Goal: Transaction & Acquisition: Purchase product/service

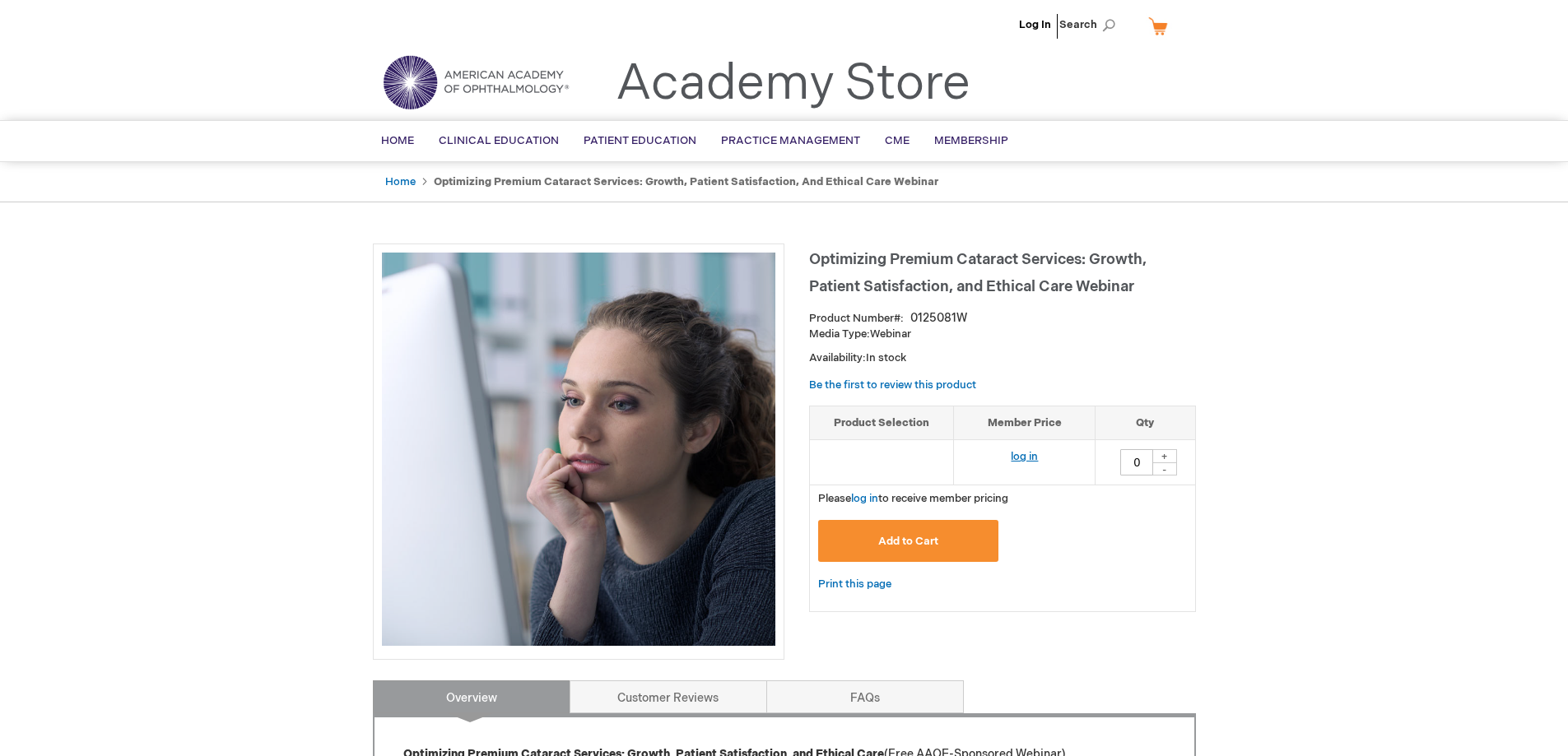
click at [1021, 453] on link "log in" at bounding box center [1025, 456] width 27 height 13
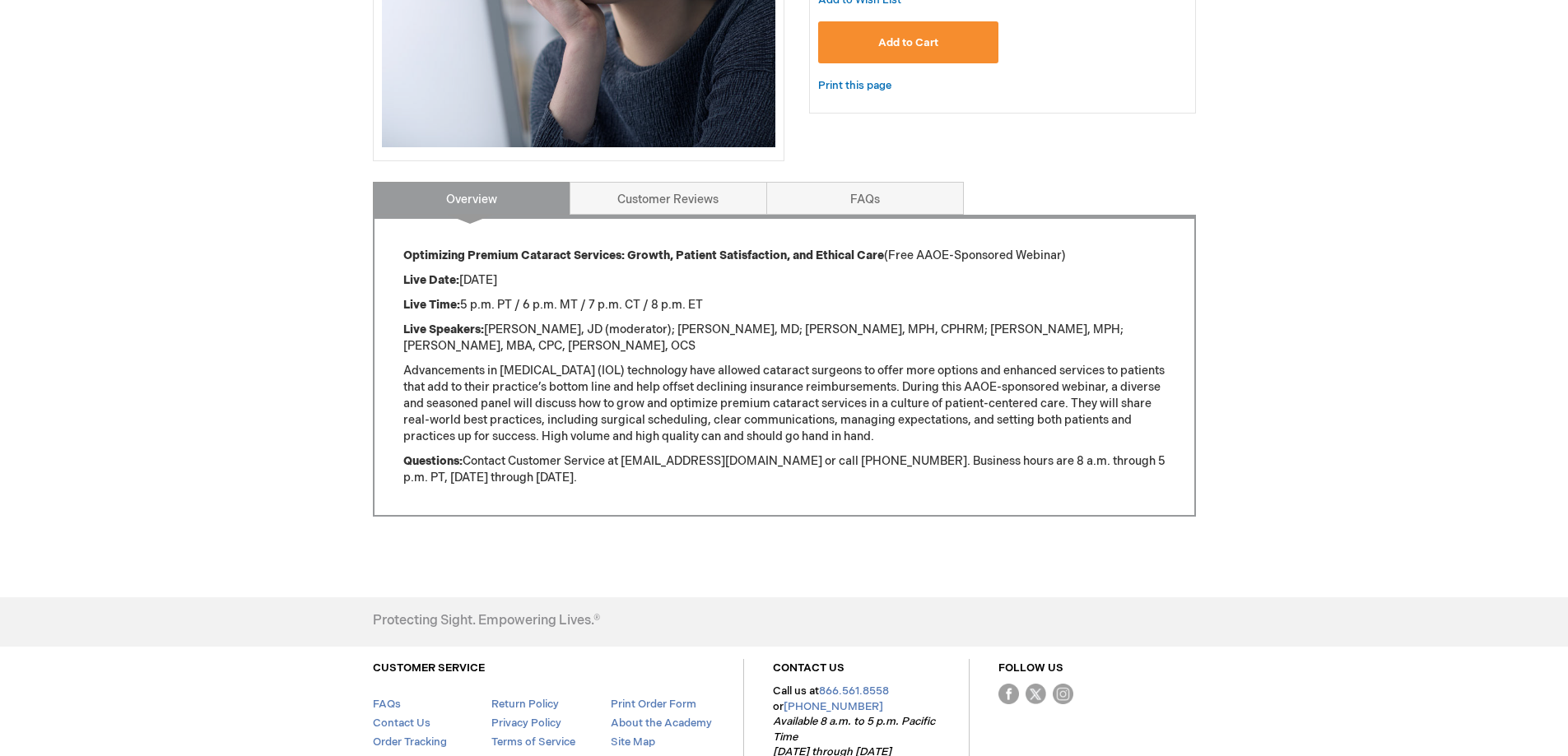
scroll to position [354, 0]
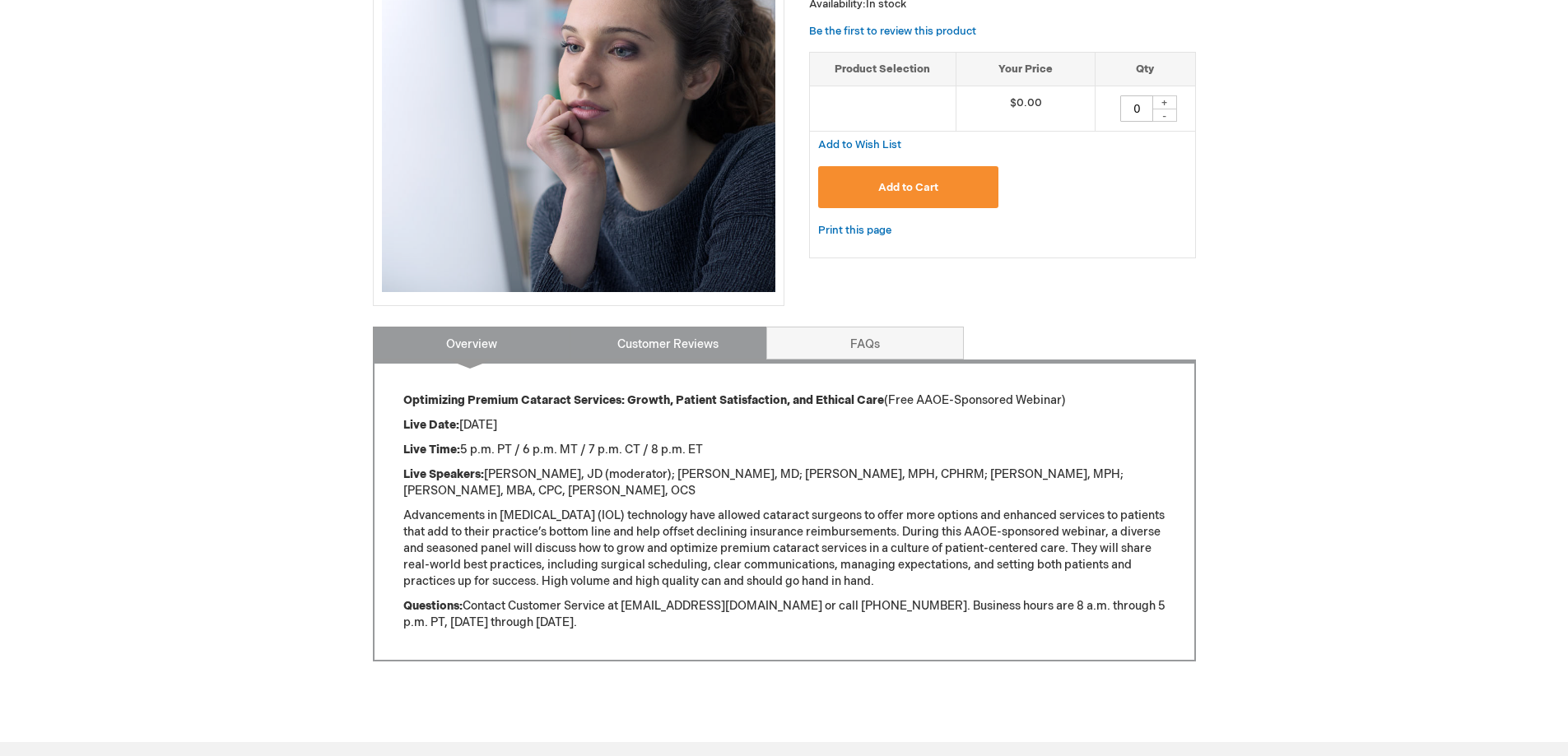
click at [758, 349] on link "Customer Reviews" at bounding box center [668, 343] width 198 height 33
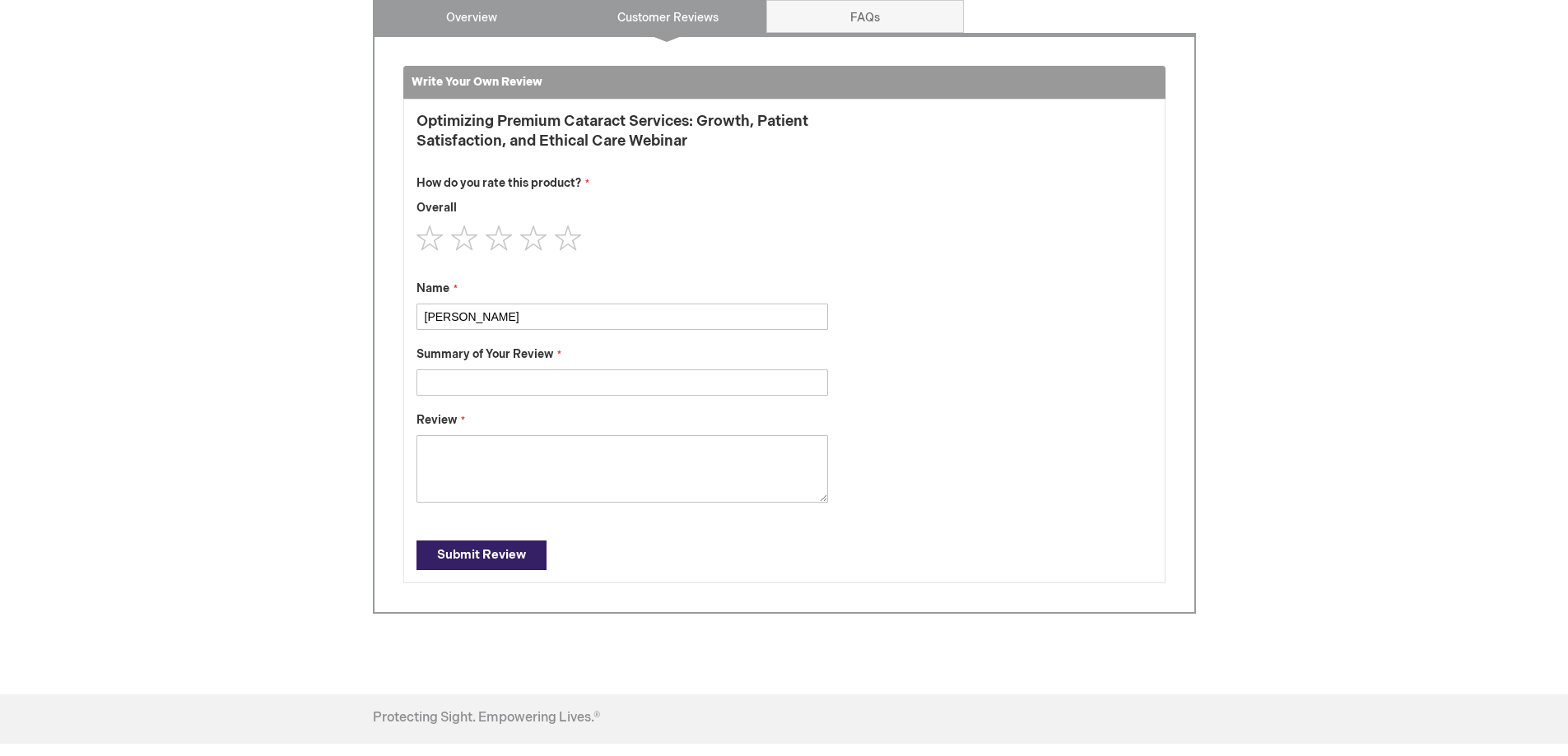
click at [495, 30] on link "Overview" at bounding box center [472, 16] width 198 height 33
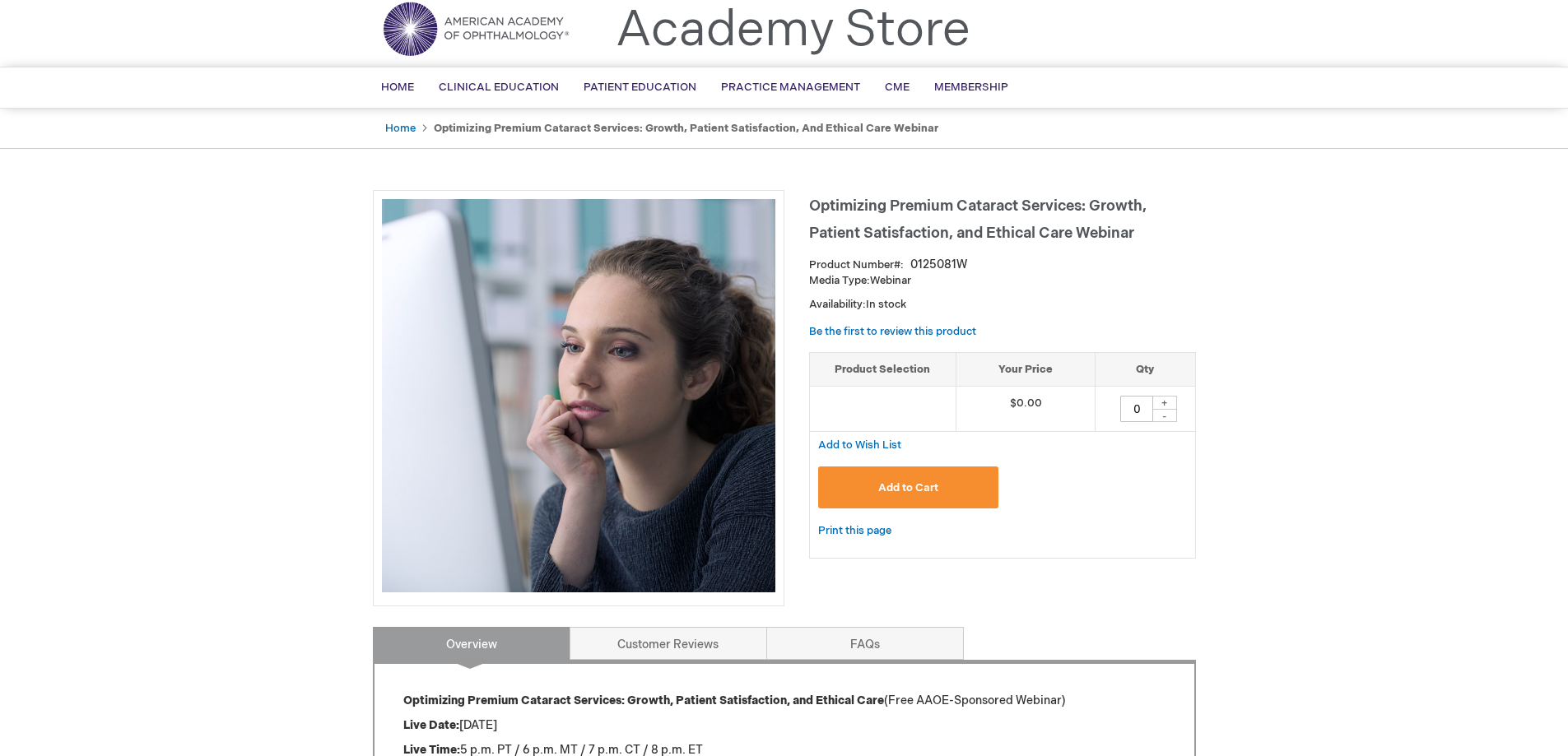
scroll to position [83, 0]
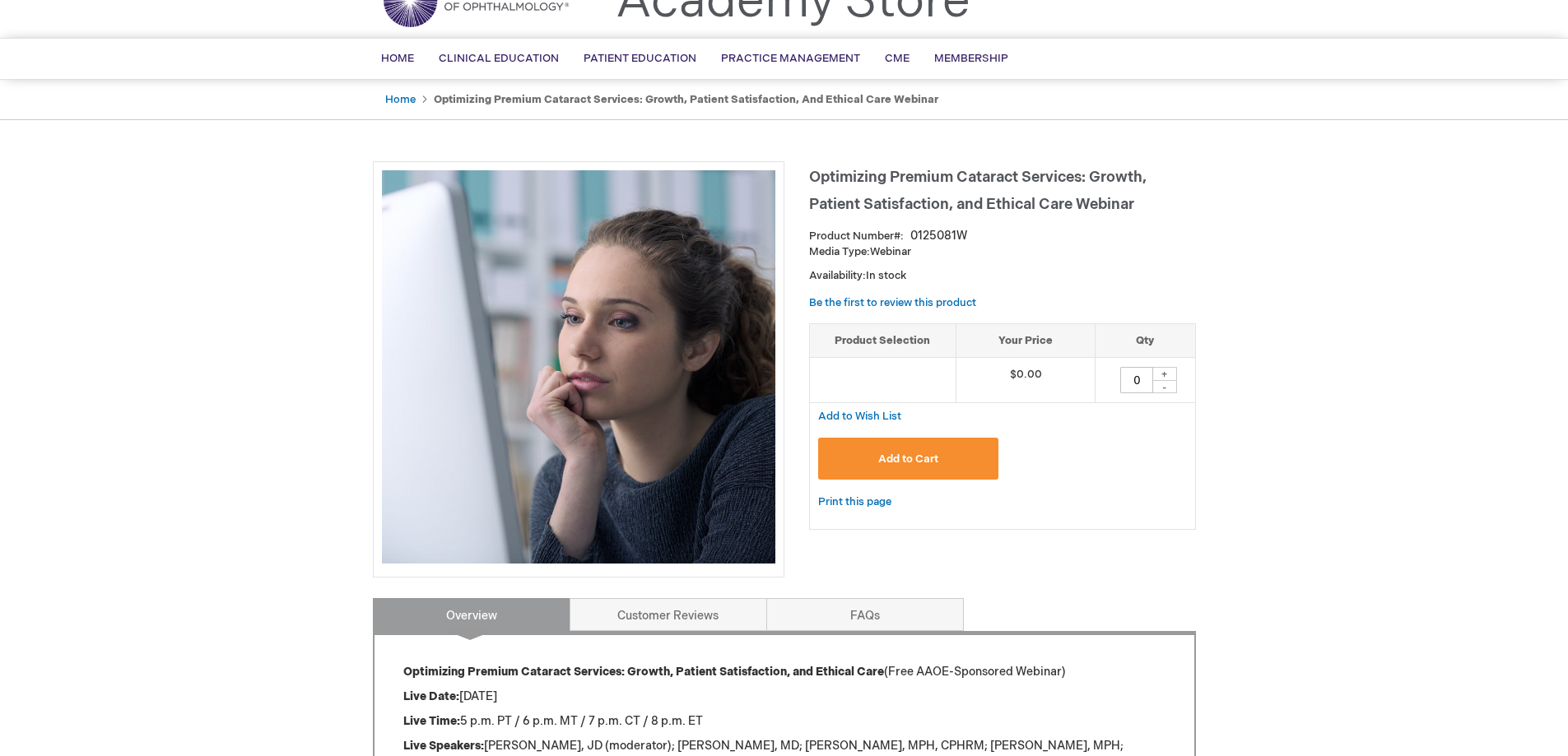
click at [912, 454] on span "Add to Cart" at bounding box center [908, 459] width 60 height 13
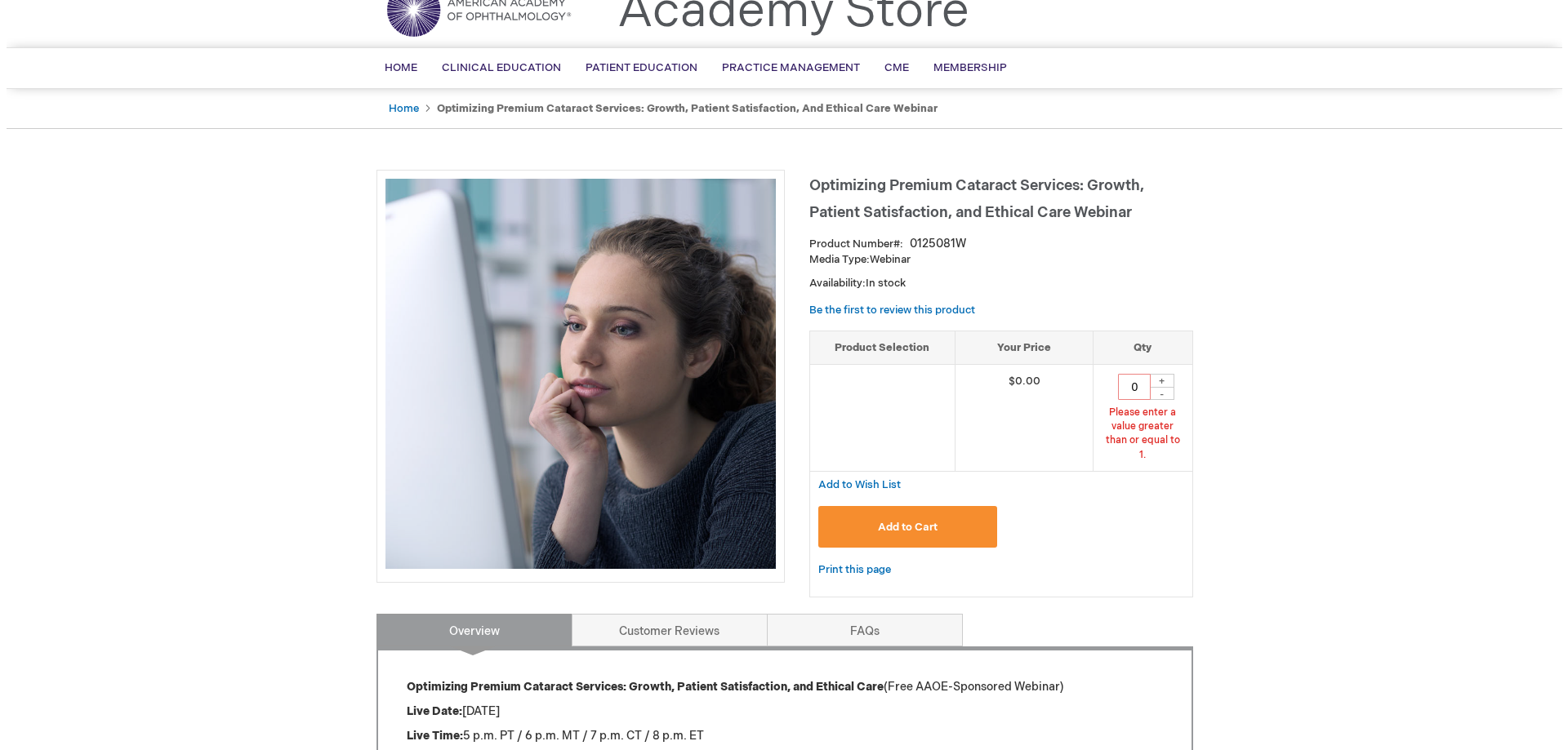
scroll to position [71, 0]
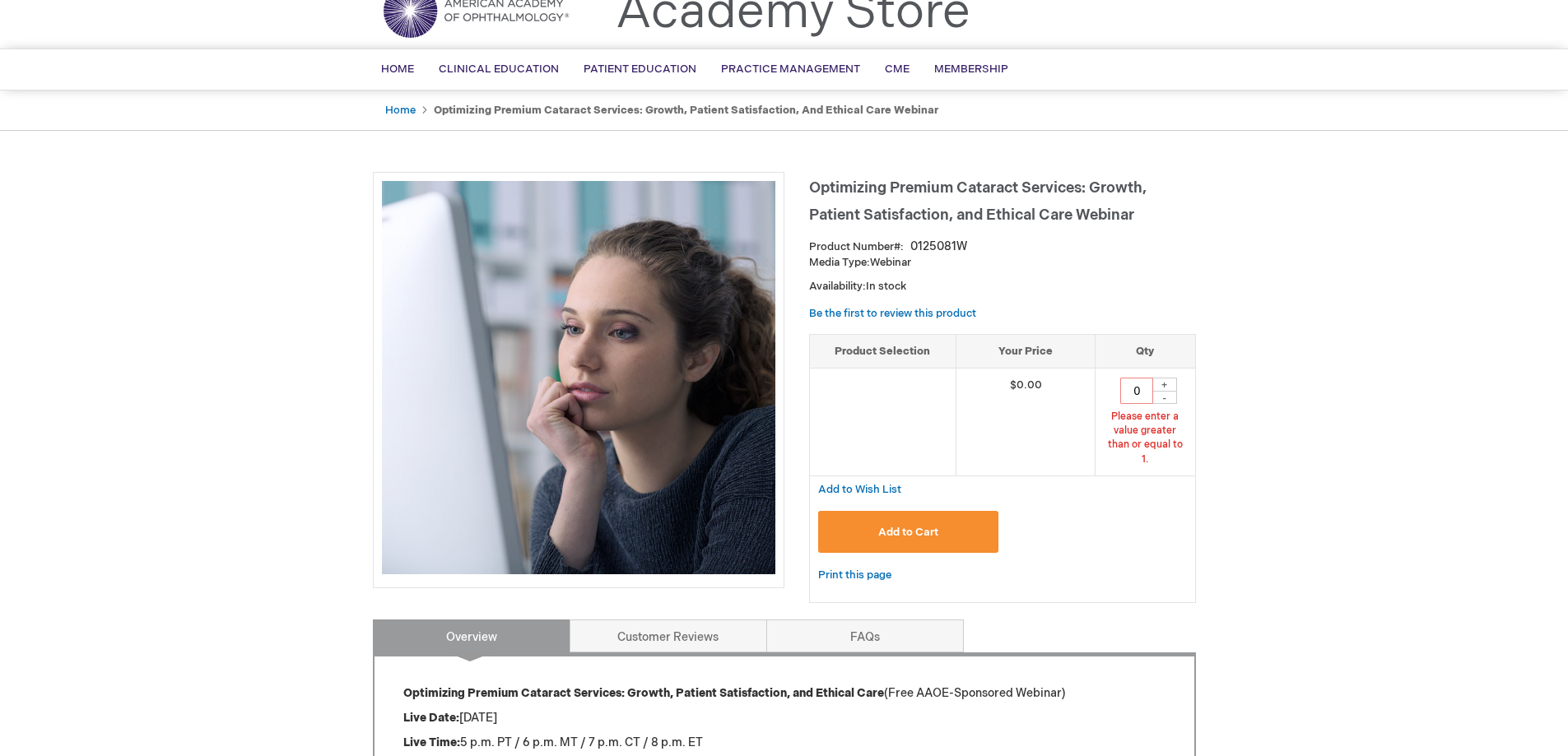
click at [1158, 384] on div "+" at bounding box center [1165, 384] width 25 height 14
type input "1"
click at [974, 528] on button "Add to Cart" at bounding box center [909, 532] width 181 height 42
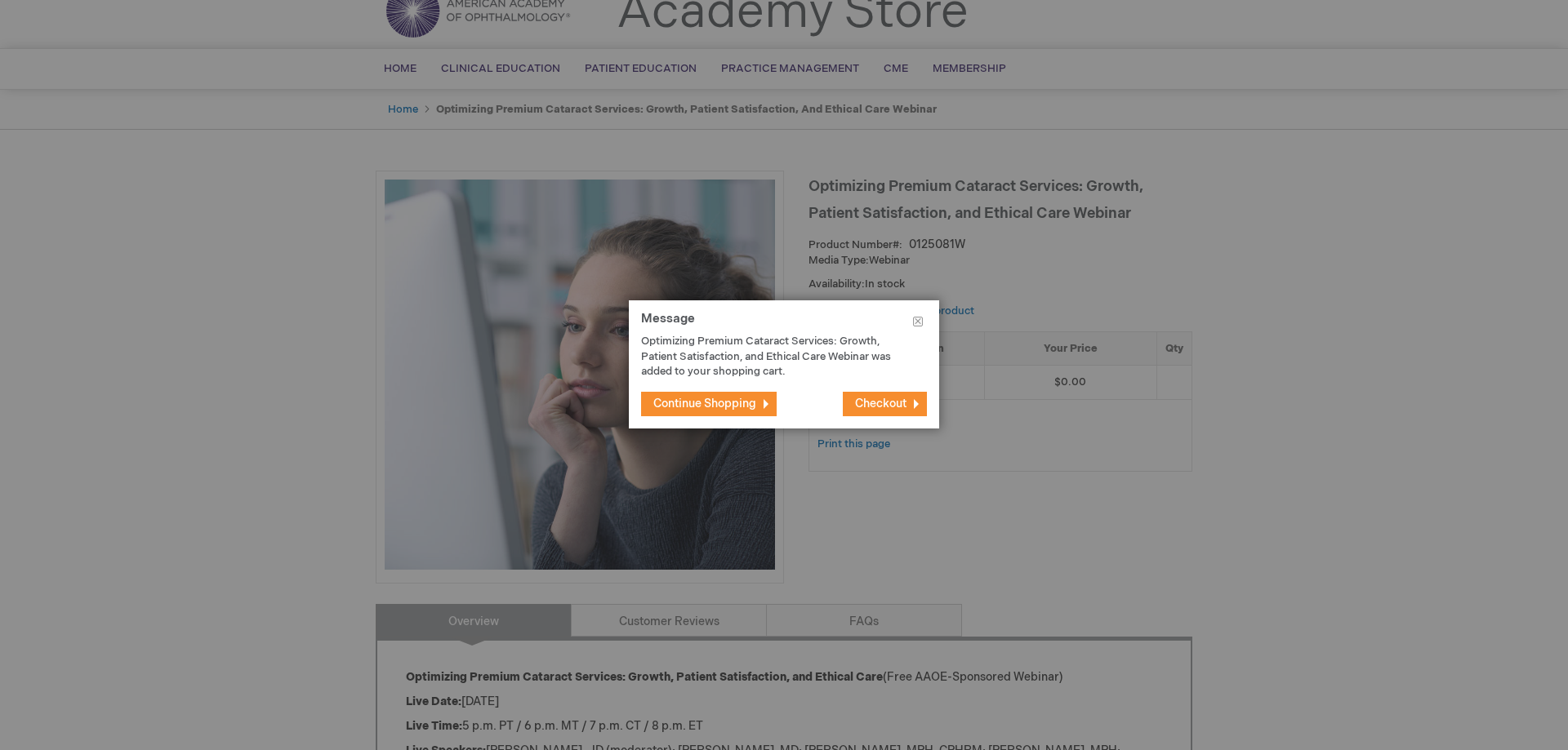
click at [870, 403] on span "Checkout" at bounding box center [880, 403] width 52 height 14
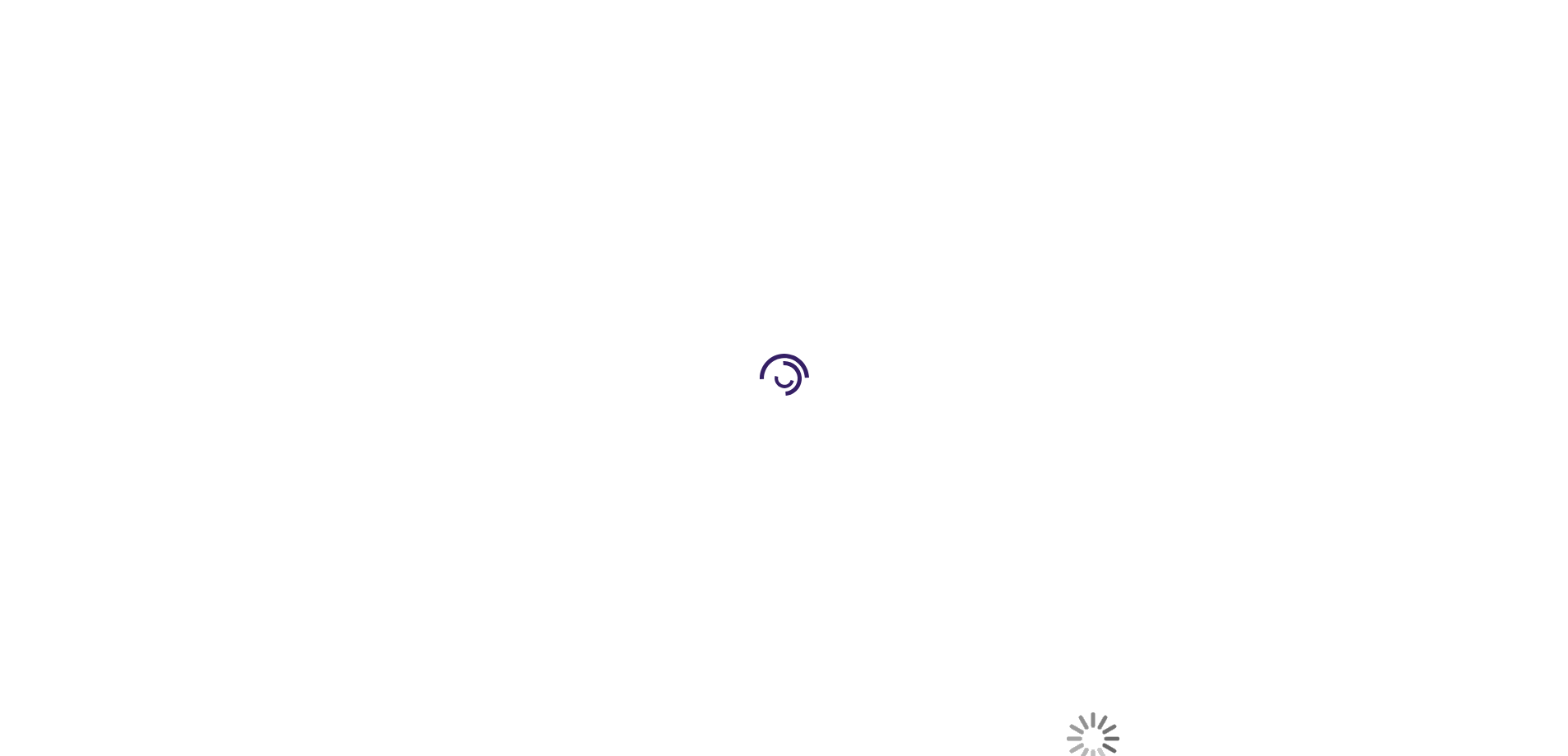
select select "US"
select select "31"
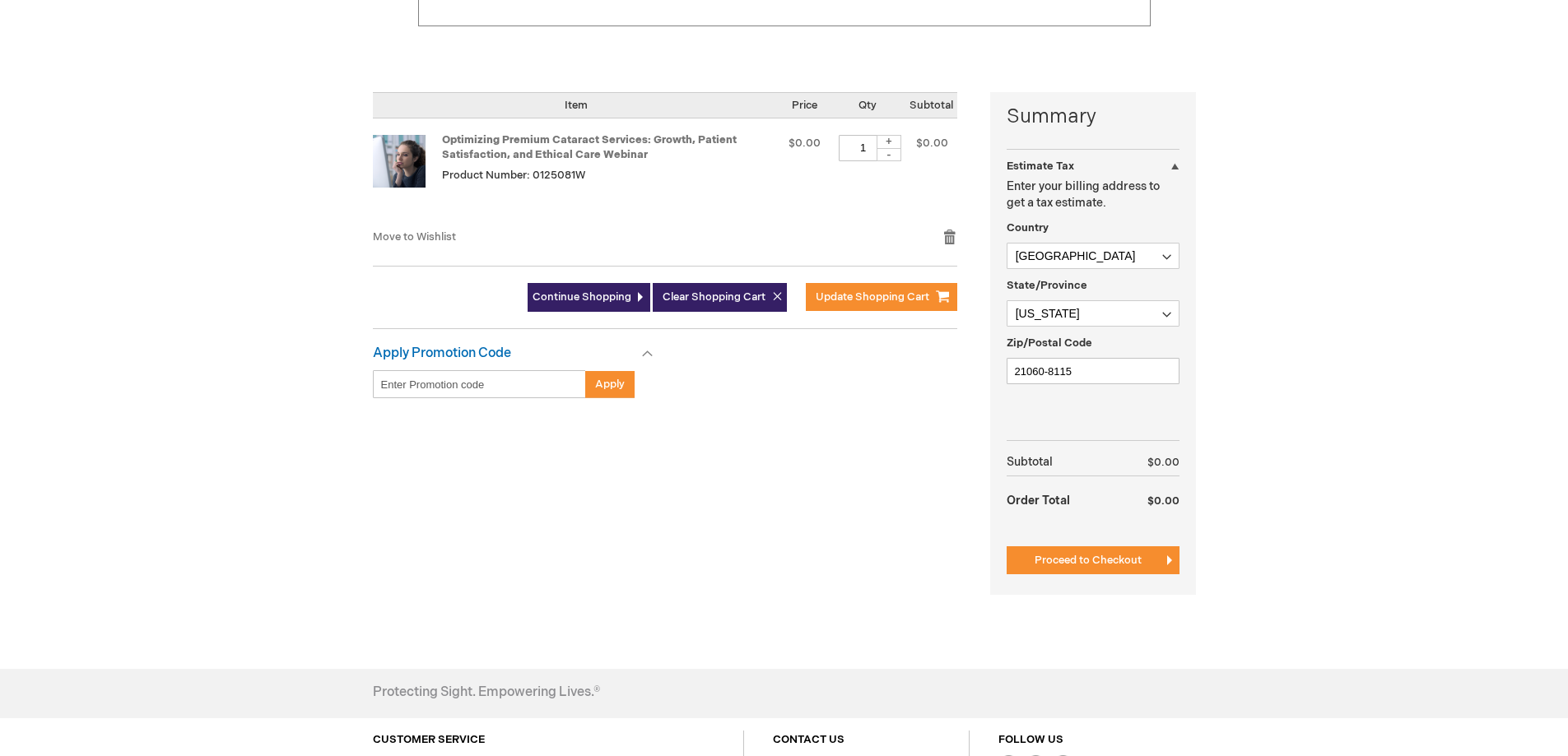
scroll to position [329, 0]
click at [1045, 552] on button "Proceed to Checkout" at bounding box center [1093, 559] width 173 height 28
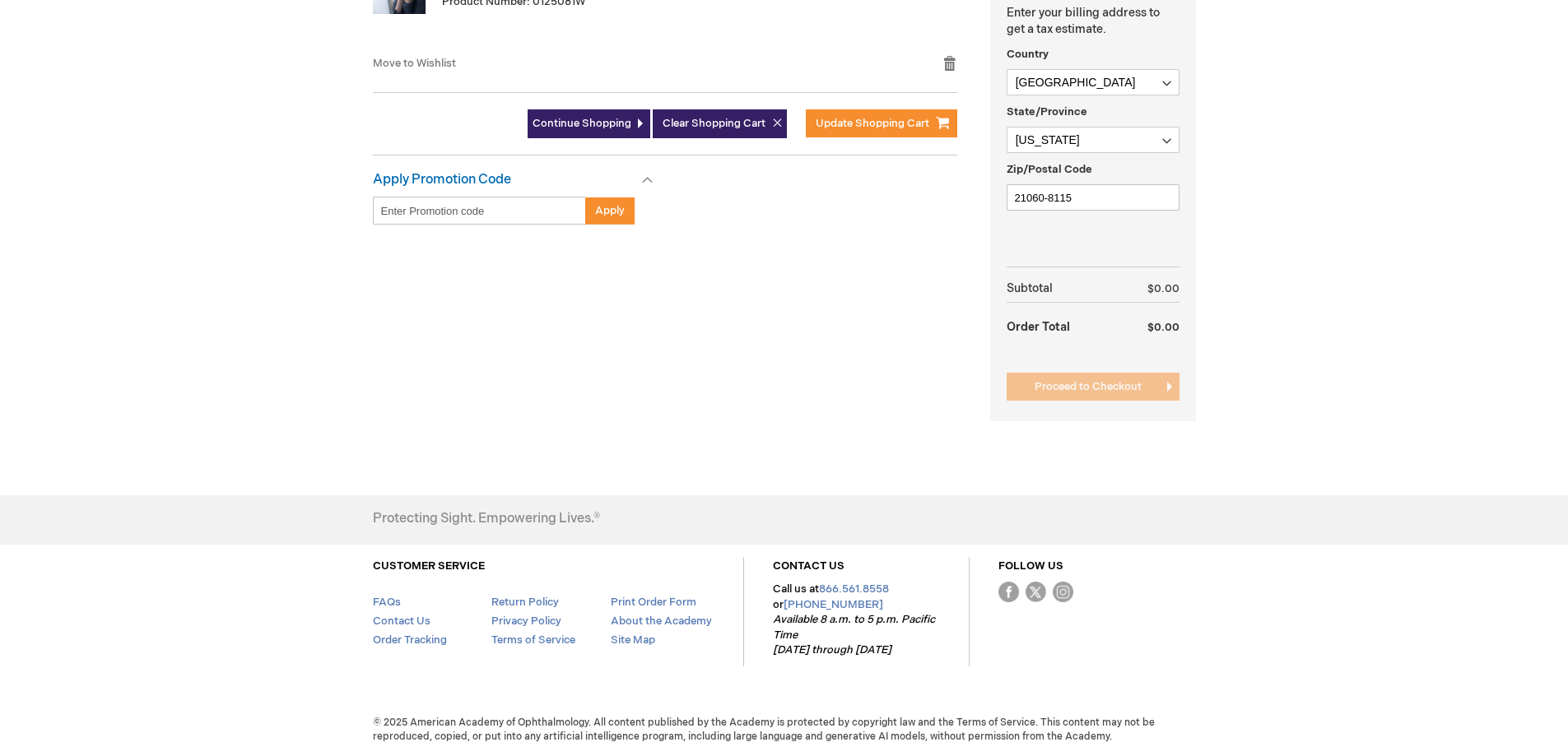
scroll to position [9, 0]
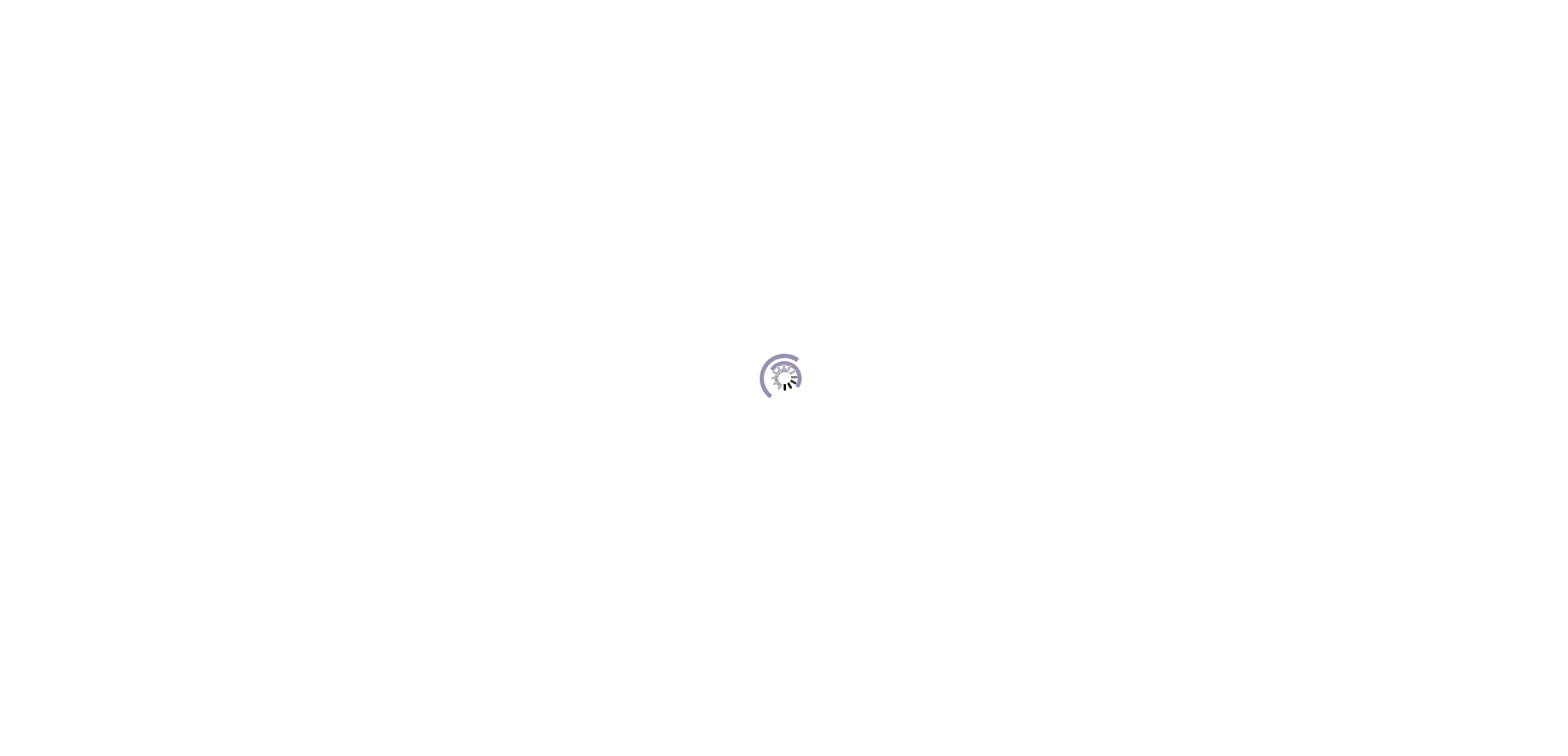
scroll to position [269, 0]
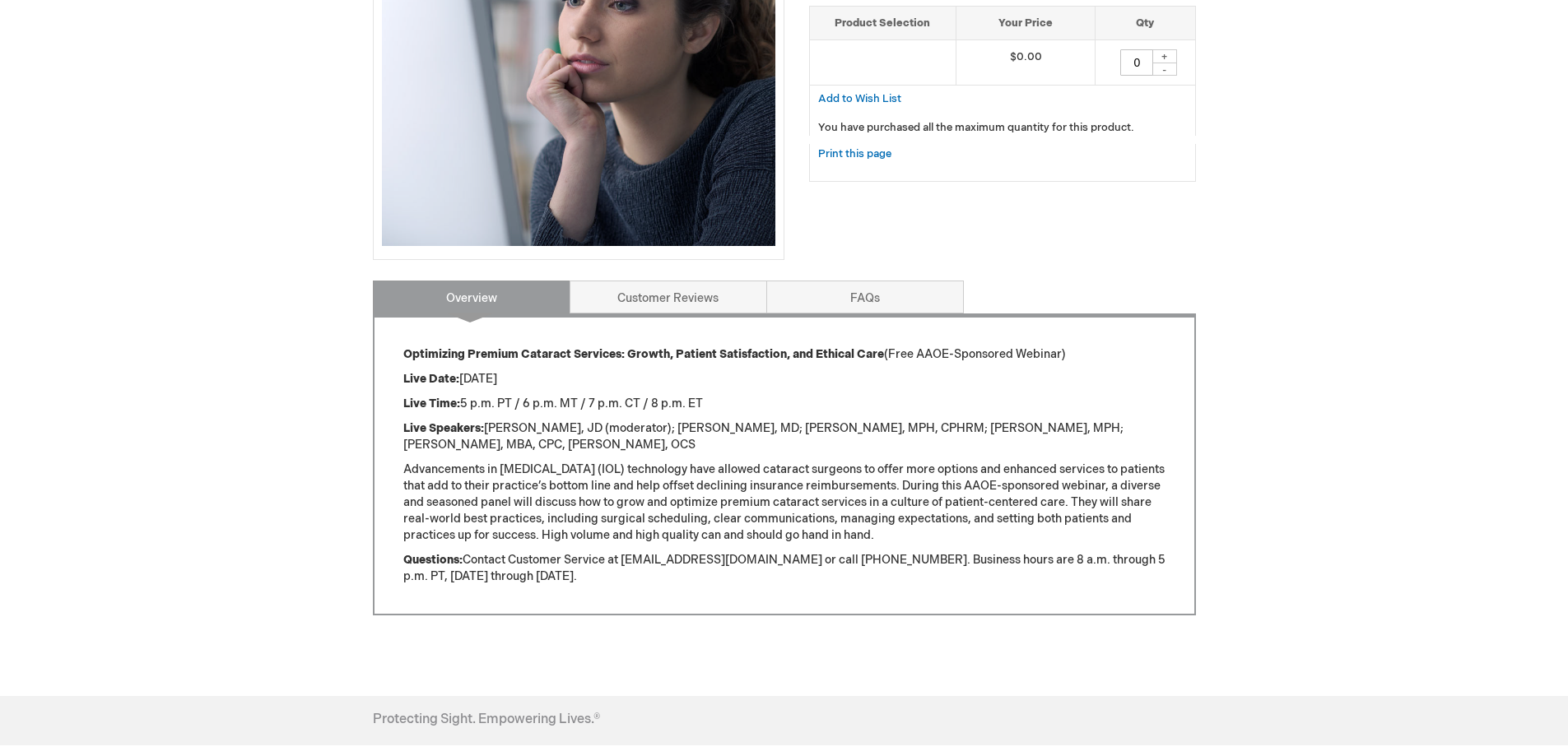
scroll to position [412, 0]
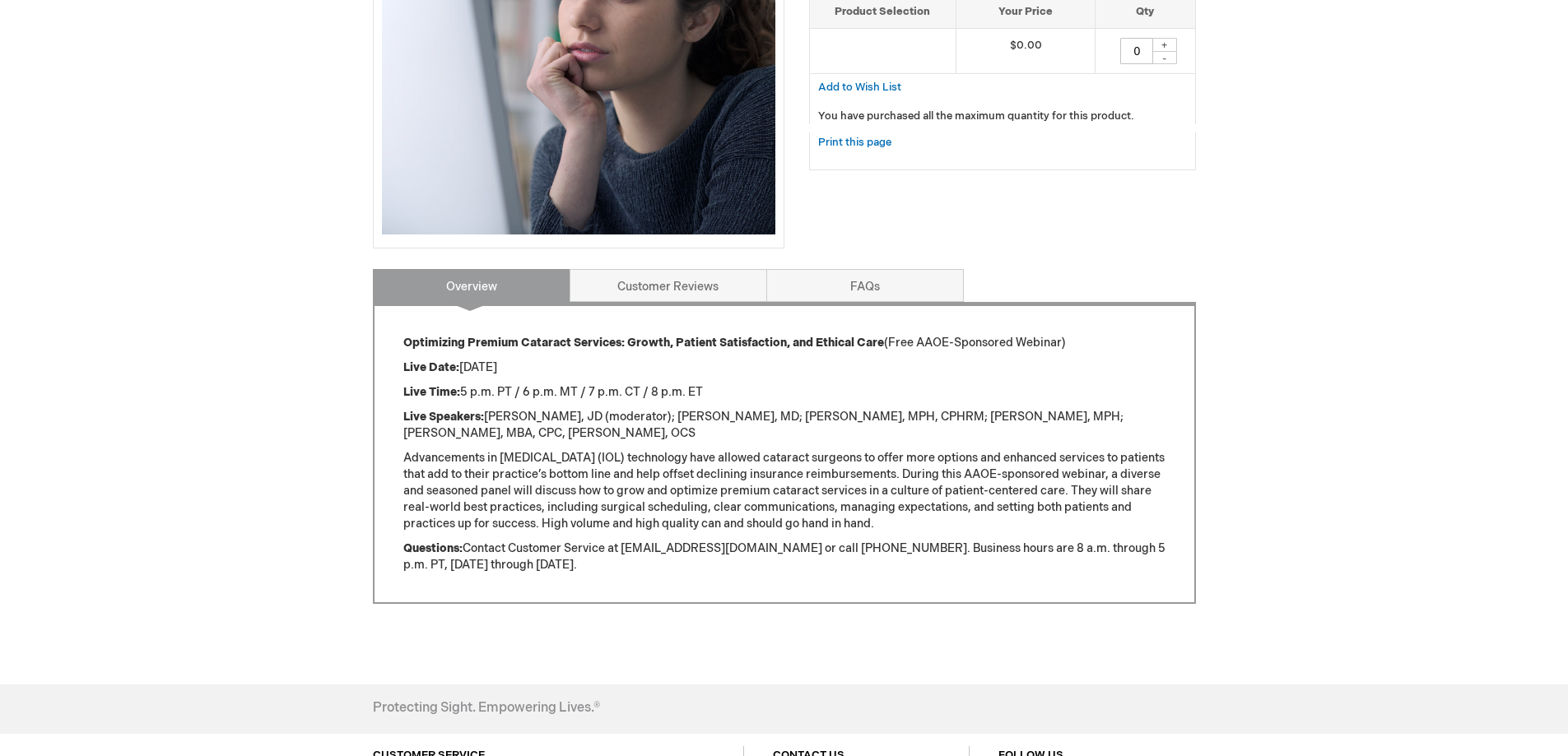
click at [697, 436] on p "Live Speakers: [PERSON_NAME], JD (moderator); [PERSON_NAME], MD; [PERSON_NAME],…" at bounding box center [784, 425] width 762 height 33
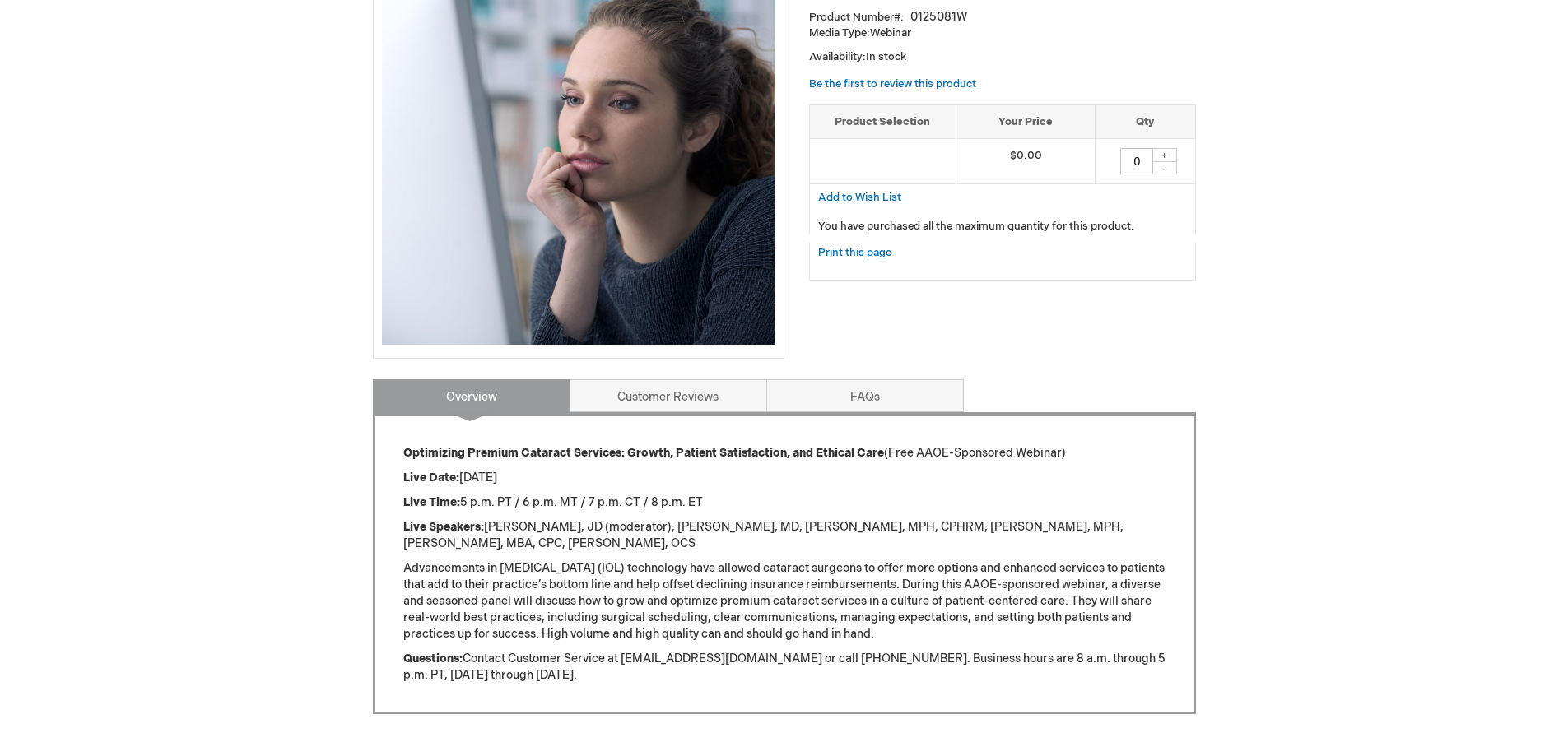
scroll to position [107, 0]
